Goal: Task Accomplishment & Management: Manage account settings

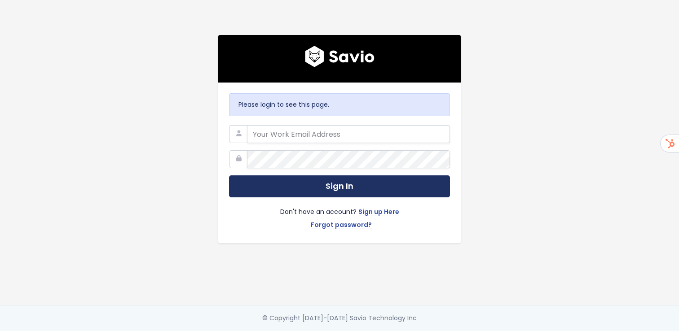
type input "[PERSON_NAME][EMAIL_ADDRESS][PERSON_NAME][DOMAIN_NAME]"
click at [317, 186] on button "Sign In" at bounding box center [339, 187] width 221 height 22
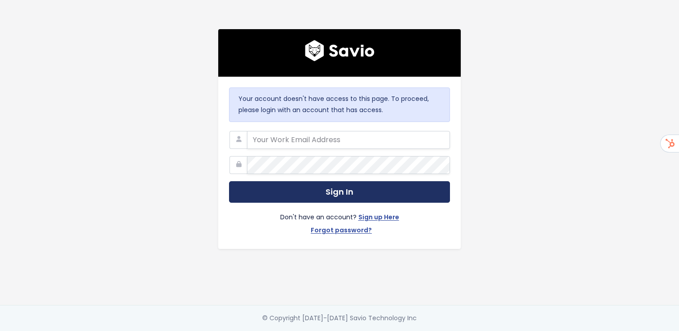
type input "[PERSON_NAME][EMAIL_ADDRESS][PERSON_NAME][DOMAIN_NAME]"
click at [330, 194] on button "Sign In" at bounding box center [339, 192] width 221 height 22
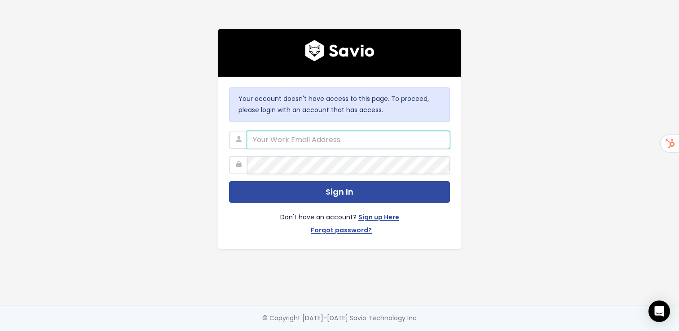
type input "[PERSON_NAME][EMAIL_ADDRESS][PERSON_NAME][DOMAIN_NAME]"
